Goal: Find specific page/section: Find specific page/section

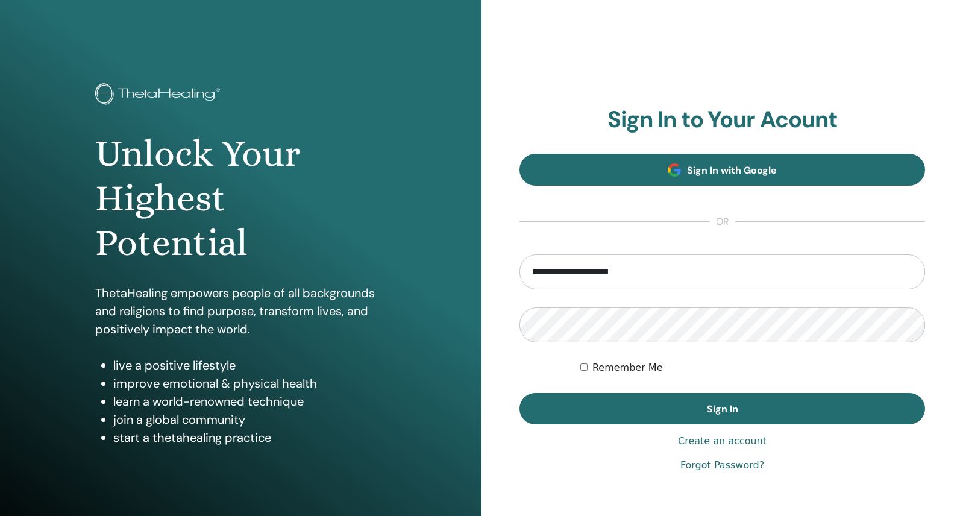
type input "**********"
click at [722, 409] on button "Sign In" at bounding box center [722, 408] width 406 height 31
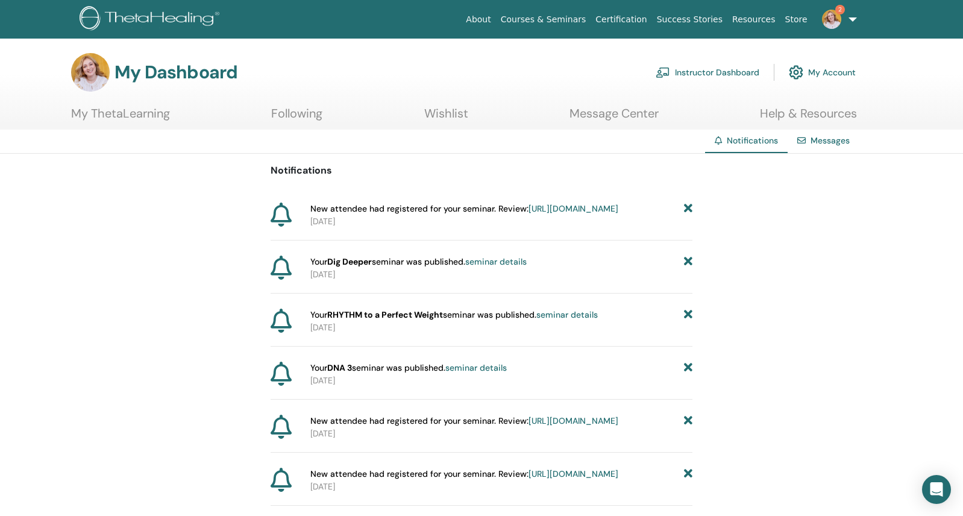
click at [532, 214] on link "https://member.thetahealing.com/instructor/seminar/379949/attendees" at bounding box center [574, 208] width 90 height 11
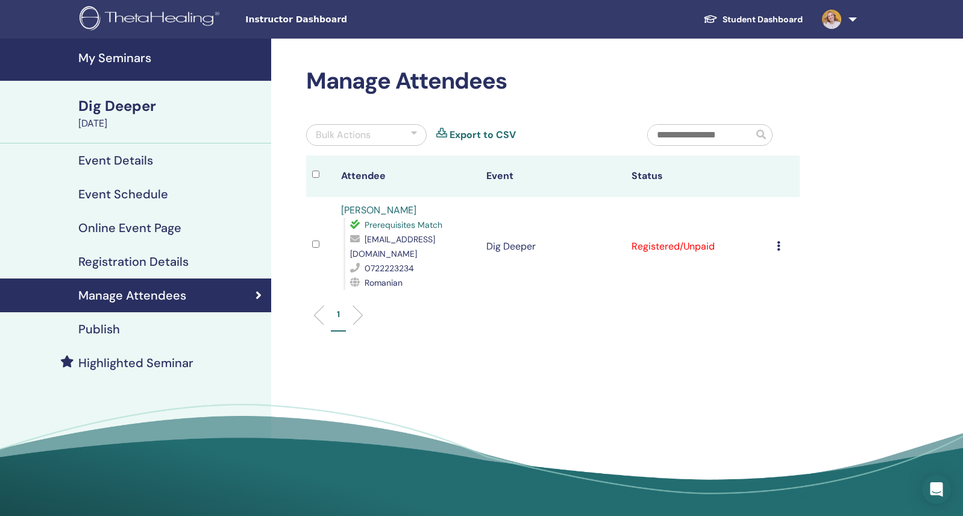
click at [136, 162] on h4 "Event Details" at bounding box center [115, 160] width 75 height 14
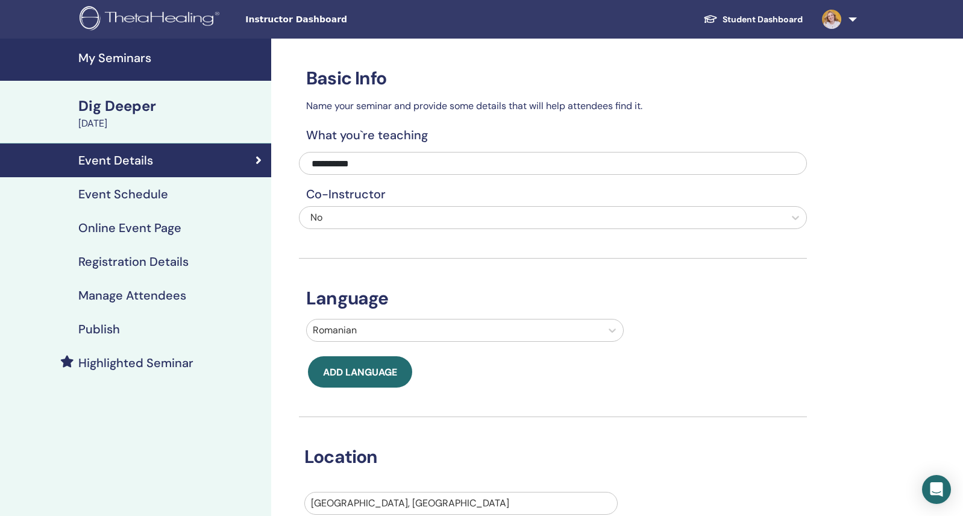
click at [140, 196] on h4 "Event Schedule" at bounding box center [123, 194] width 90 height 14
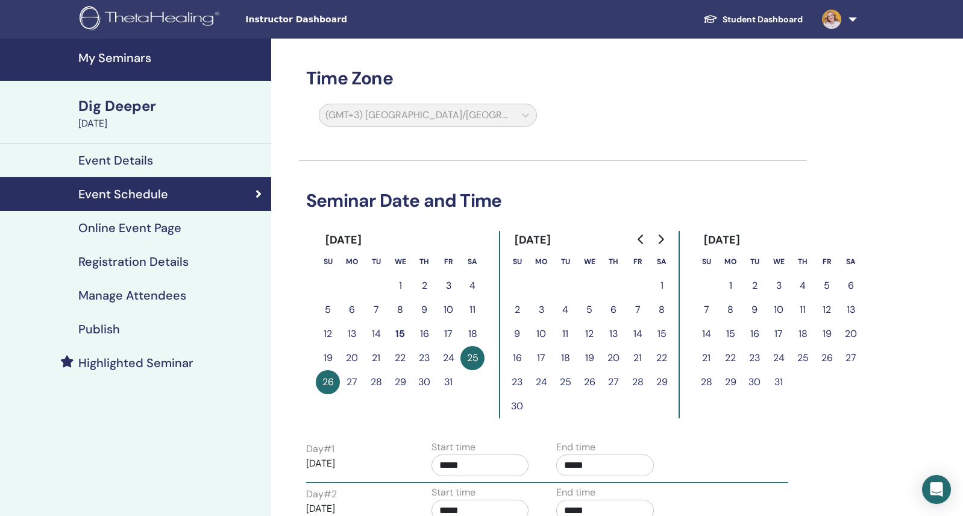
click at [110, 61] on h4 "My Seminars" at bounding box center [171, 58] width 186 height 14
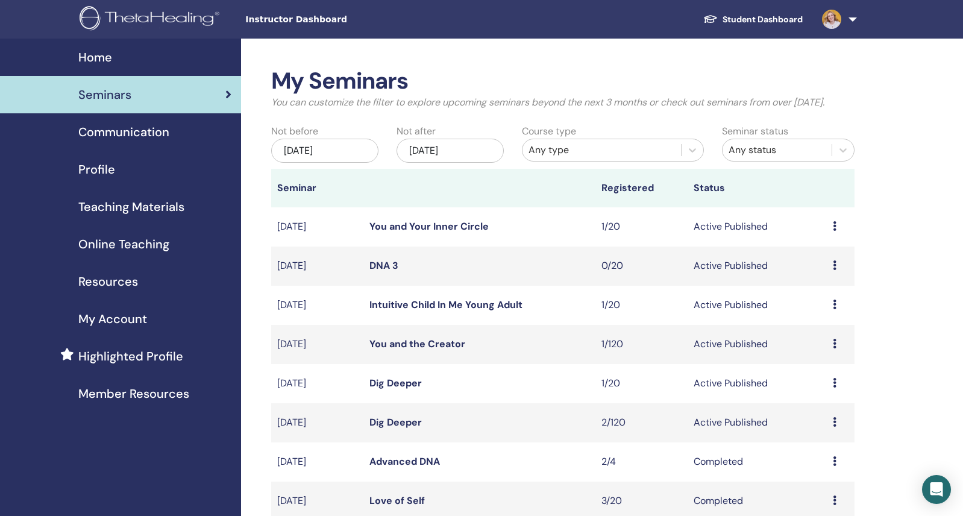
click at [836, 348] on icon at bounding box center [835, 344] width 4 height 10
click at [828, 365] on link "Preview" at bounding box center [816, 364] width 34 height 13
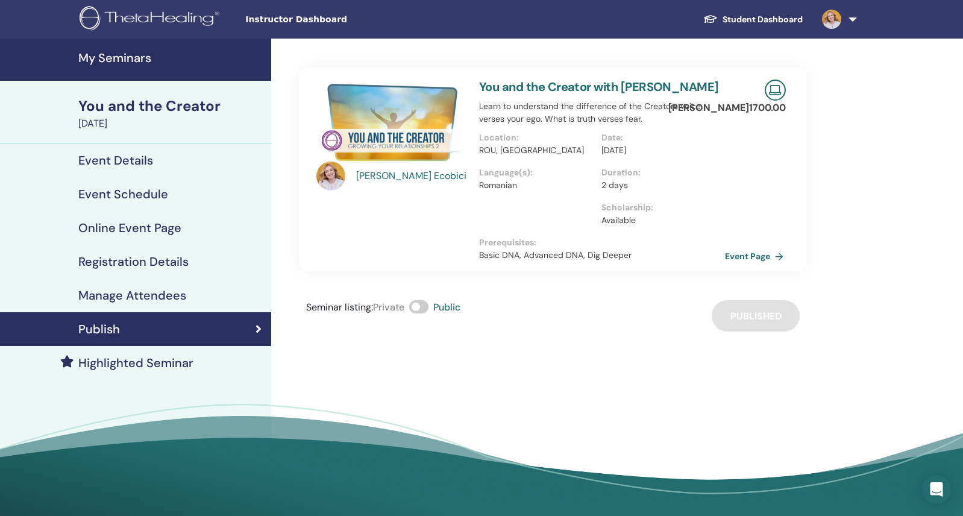
click at [761, 260] on link "Event Page" at bounding box center [756, 256] width 63 height 18
